Goal: Task Accomplishment & Management: Understand process/instructions

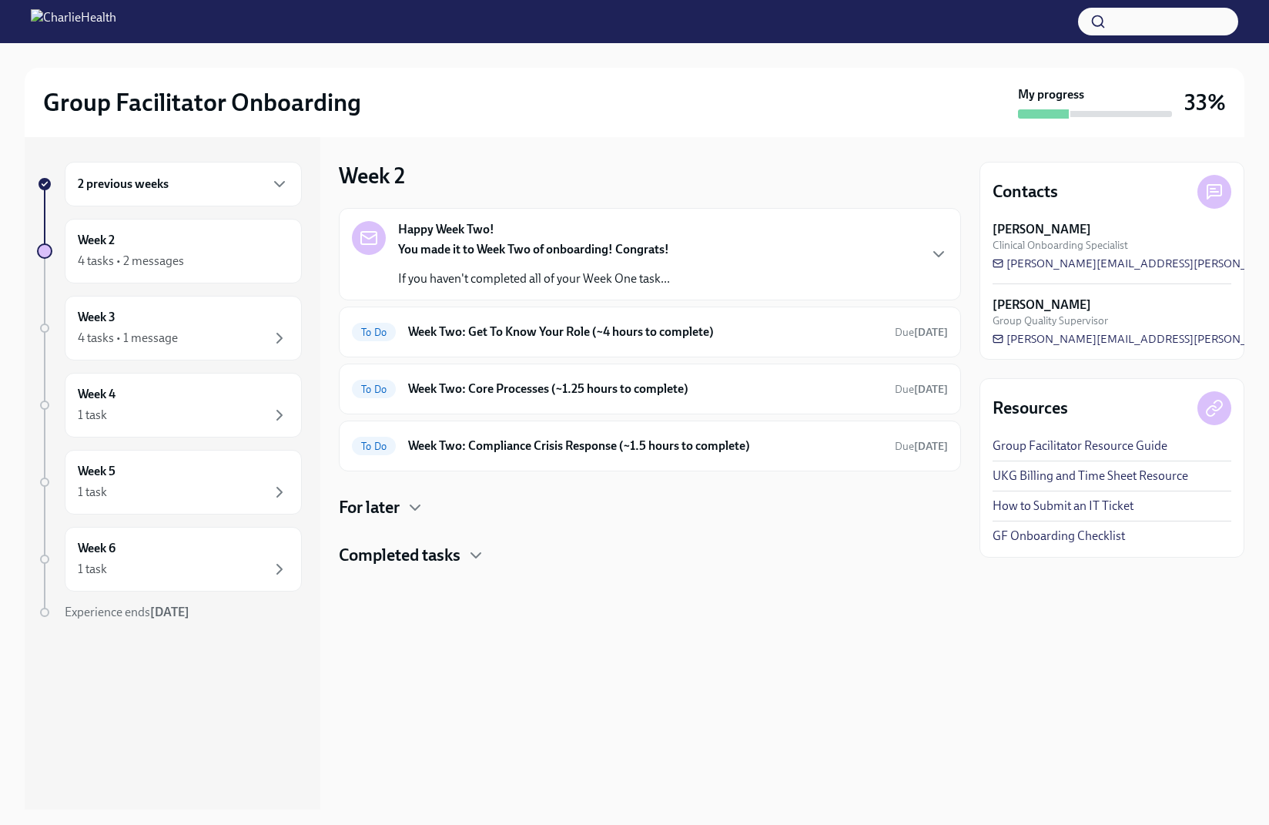
click at [538, 86] on div "Group Facilitator Onboarding My progress 33%" at bounding box center [635, 102] width 1220 height 69
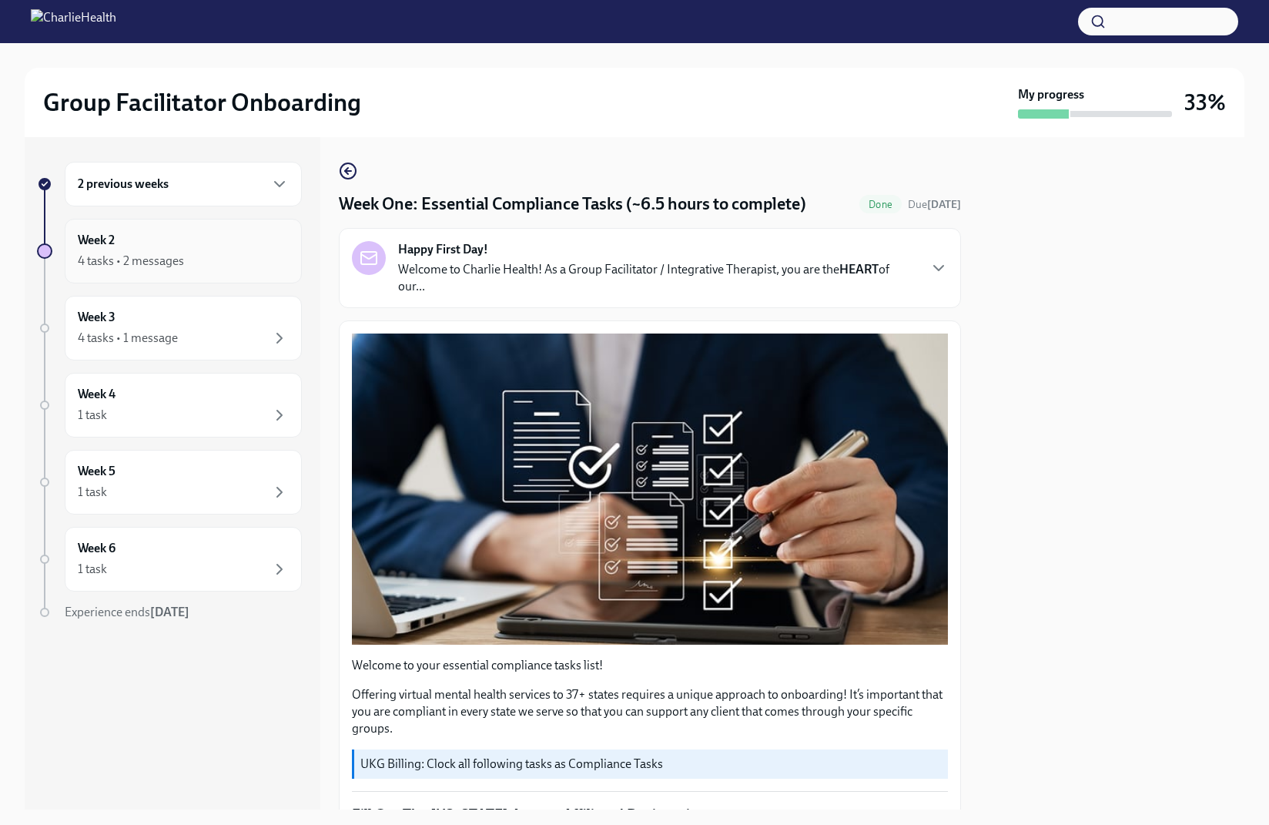
click at [224, 270] on div "4 tasks • 2 messages" at bounding box center [183, 261] width 211 height 18
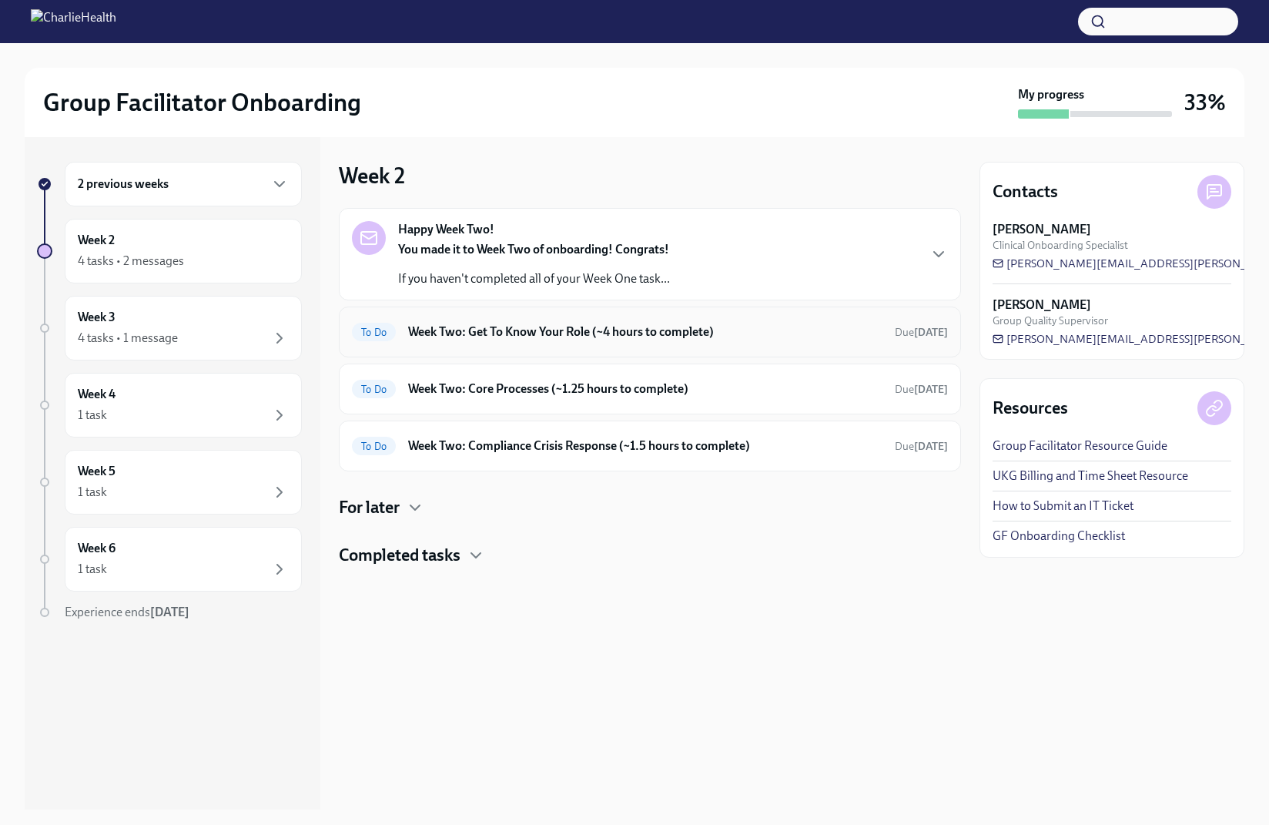
click at [775, 325] on h6 "Week Two: Get To Know Your Role (~4 hours to complete)" at bounding box center [645, 332] width 475 height 17
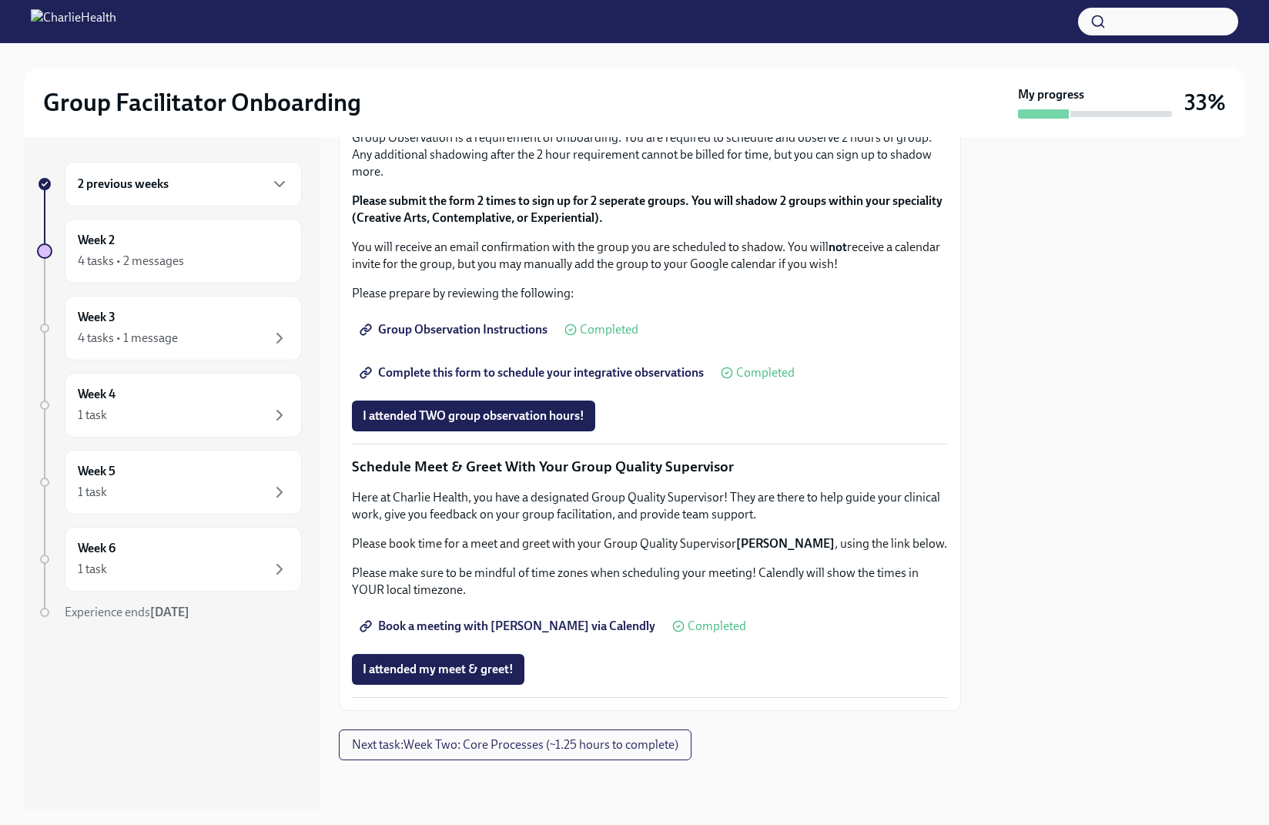
scroll to position [1278, 0]
